Goal: Transaction & Acquisition: Purchase product/service

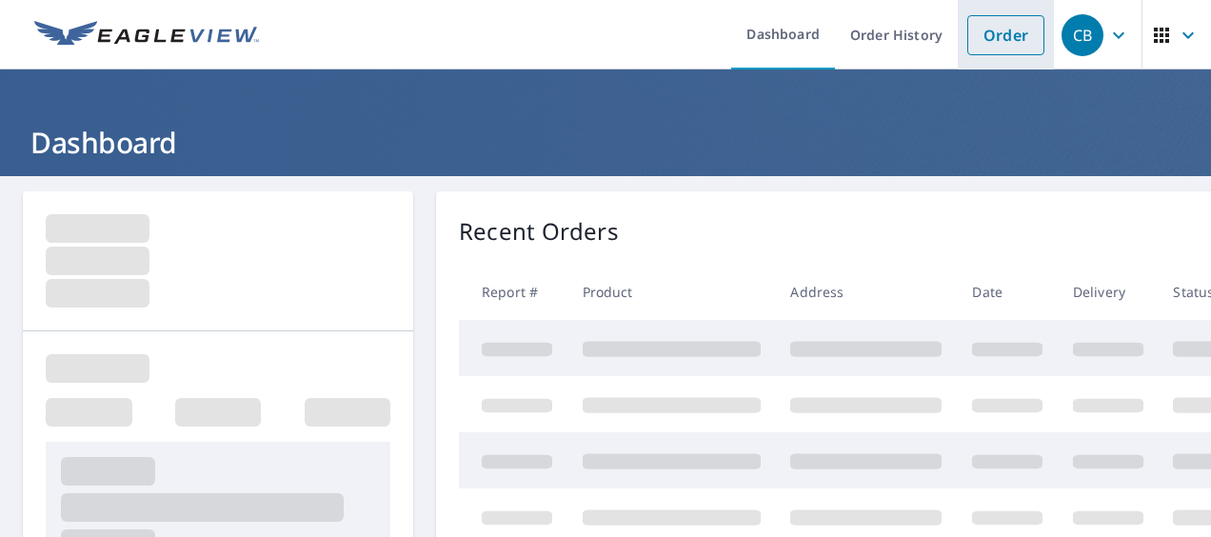
click at [988, 34] on link "Order" at bounding box center [1005, 35] width 77 height 40
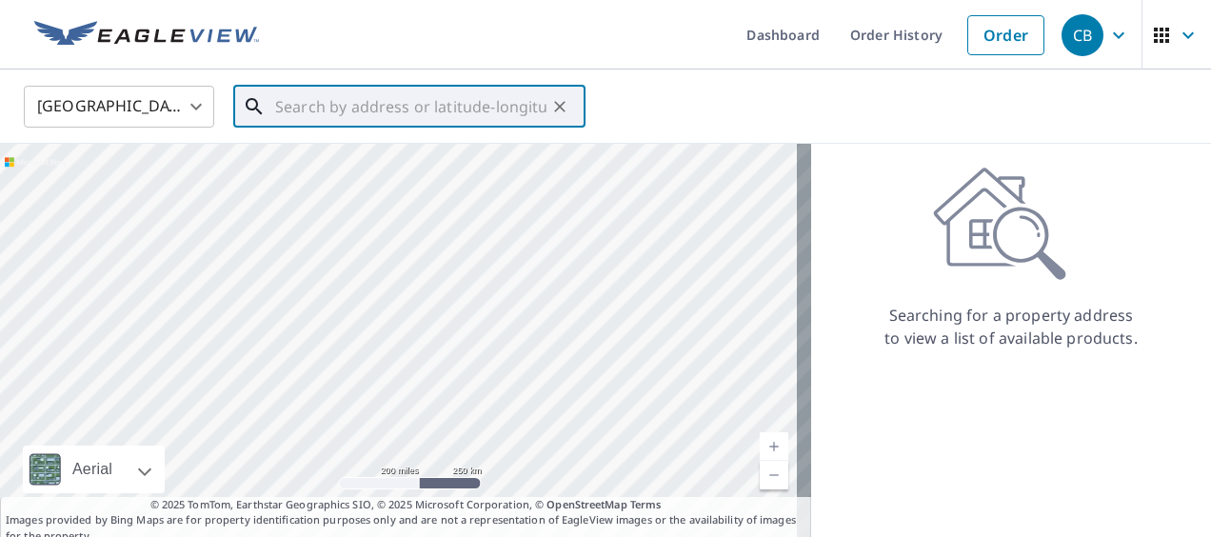
paste input "22015 [PERSON_NAME]"
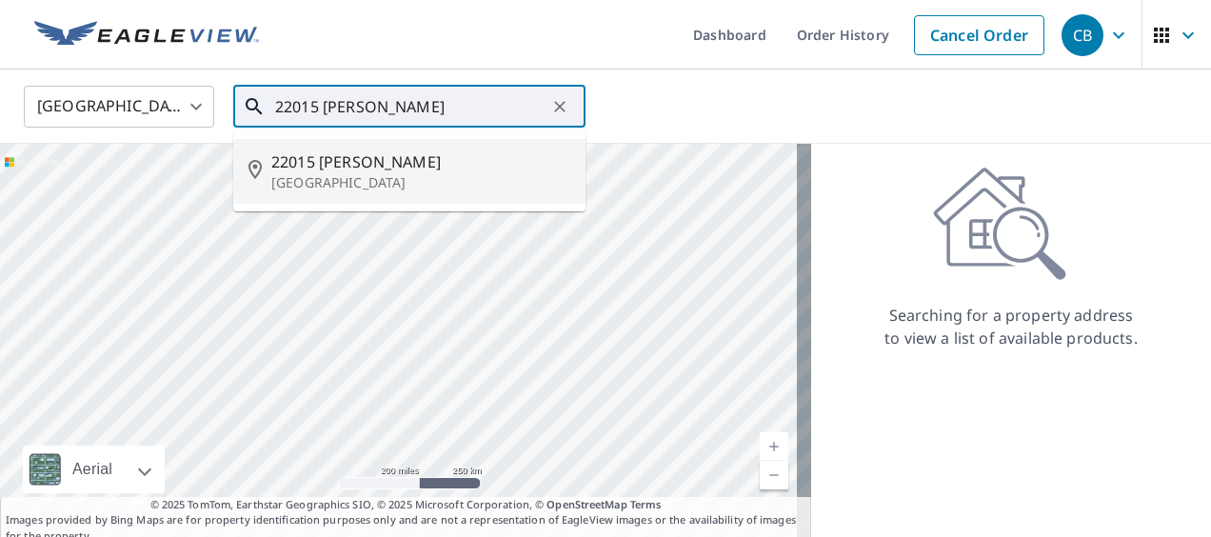
click at [443, 173] on p "[GEOGRAPHIC_DATA]" at bounding box center [420, 182] width 299 height 19
type input "[GEOGRAPHIC_DATA]"
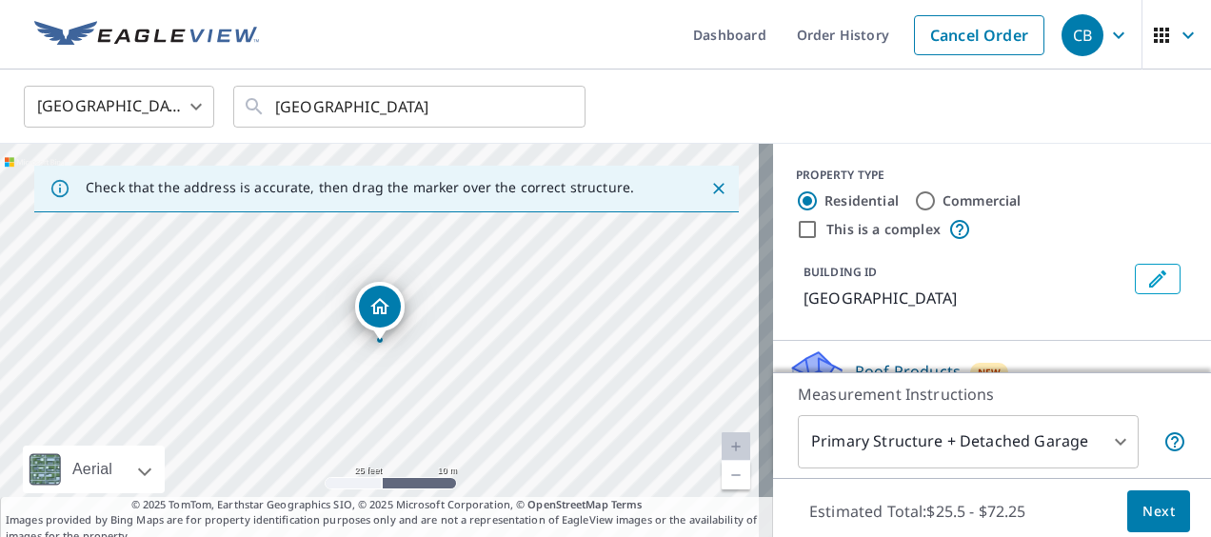
click at [1145, 514] on span "Next" at bounding box center [1159, 512] width 32 height 24
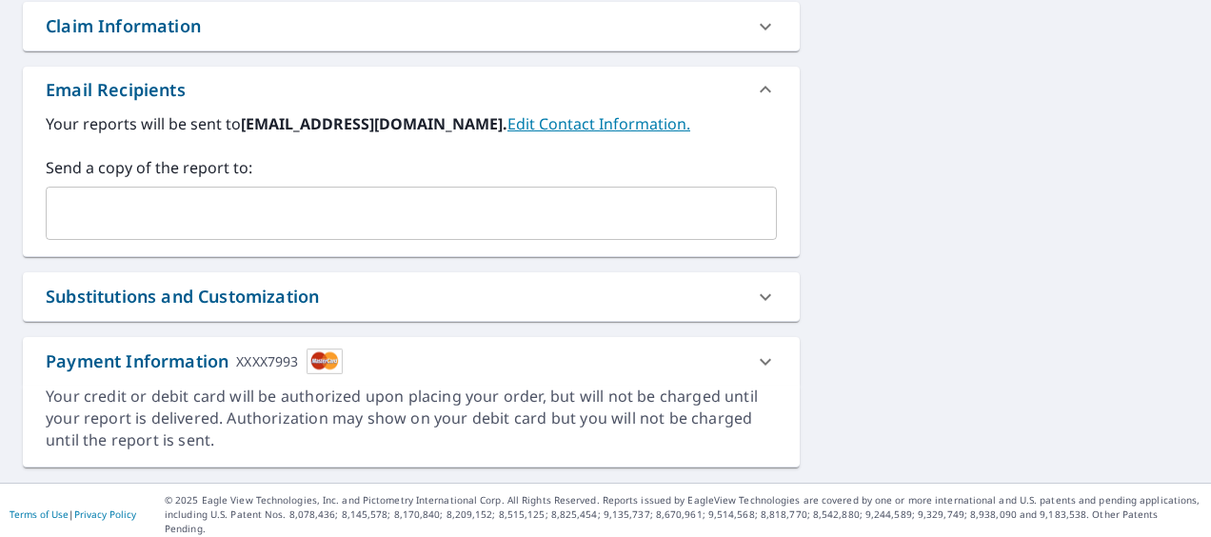
scroll to position [681, 0]
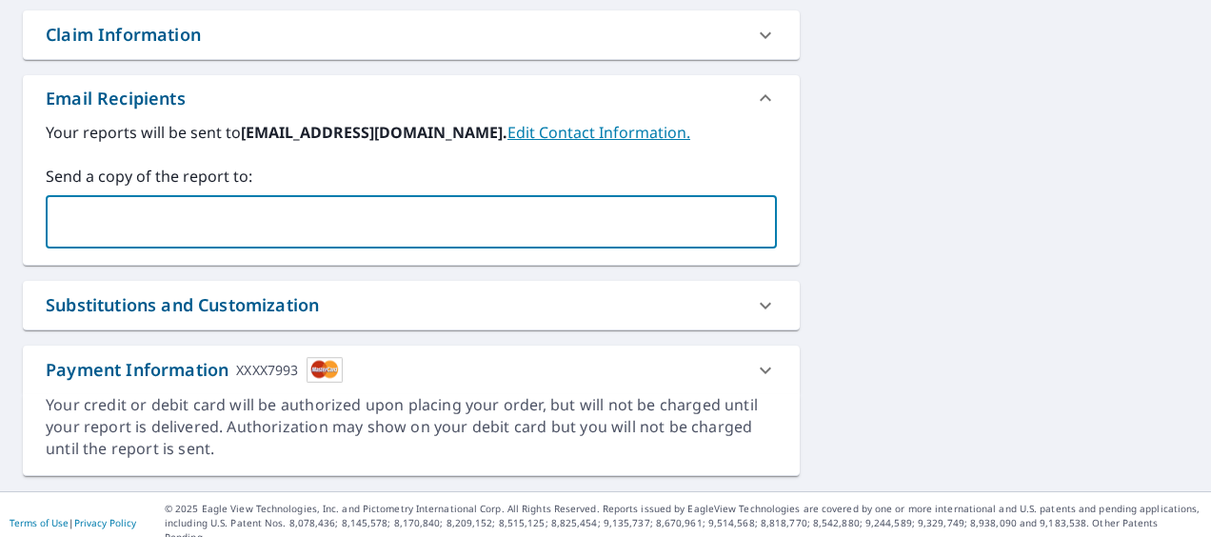
click at [90, 221] on input "text" at bounding box center [397, 222] width 686 height 36
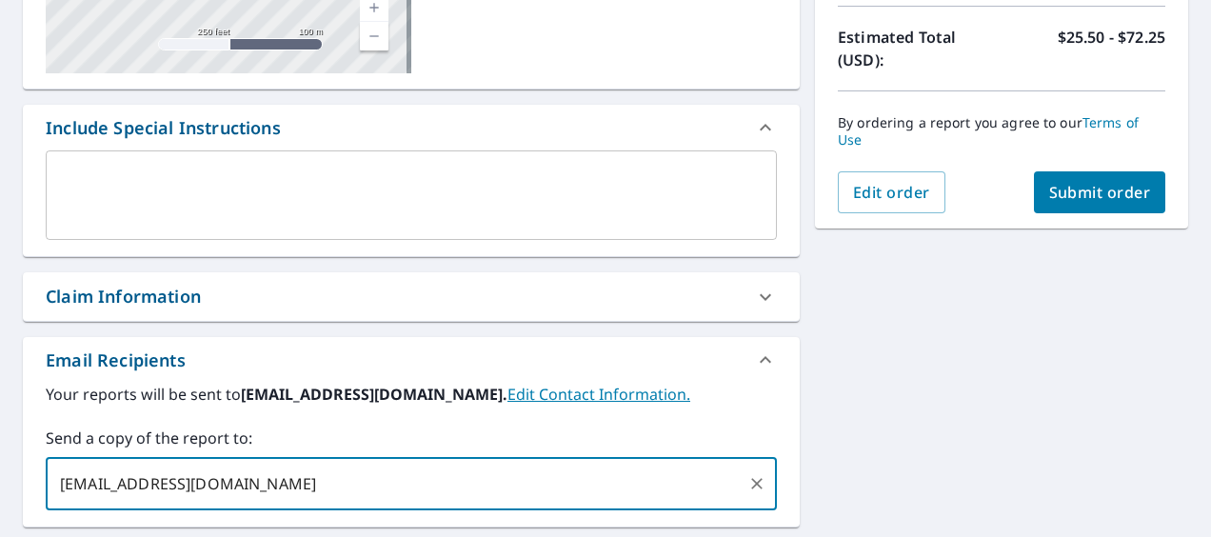
scroll to position [300, 0]
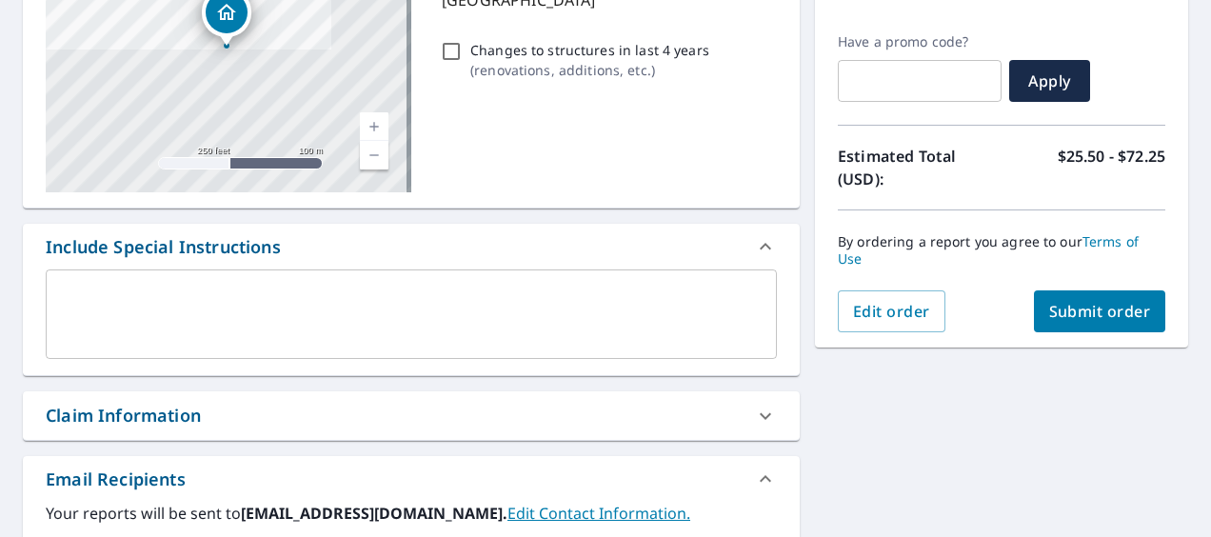
type input "[EMAIL_ADDRESS][DOMAIN_NAME]"
click at [1093, 318] on span "Submit order" at bounding box center [1100, 311] width 102 height 21
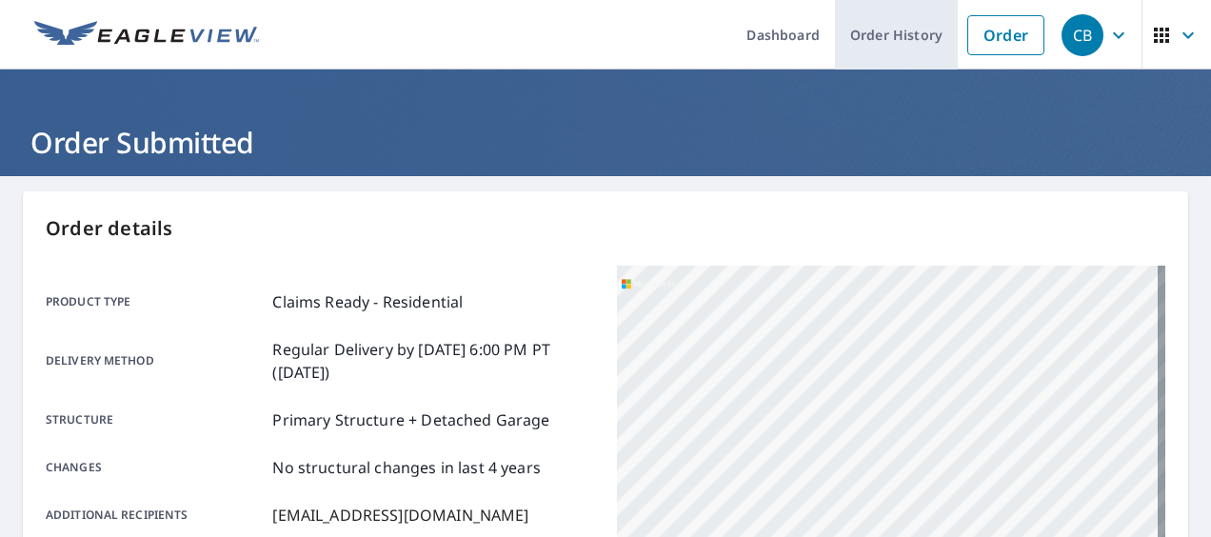
click at [900, 30] on link "Order History" at bounding box center [896, 35] width 123 height 70
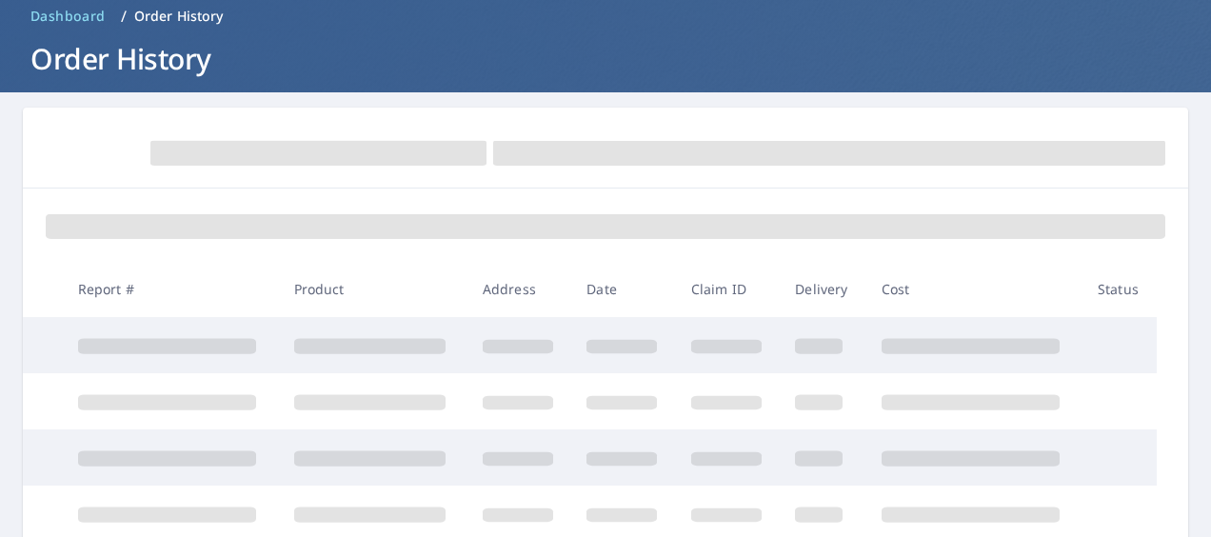
scroll to position [190, 0]
